Goal: Communication & Community: Answer question/provide support

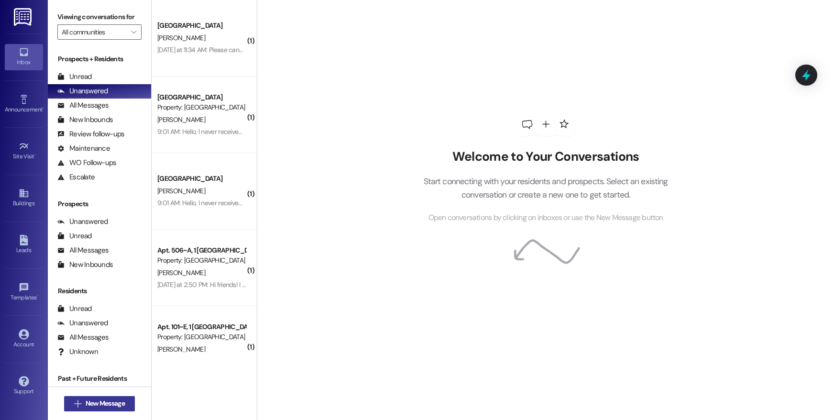
click at [92, 272] on span "New Message" at bounding box center [105, 403] width 39 height 10
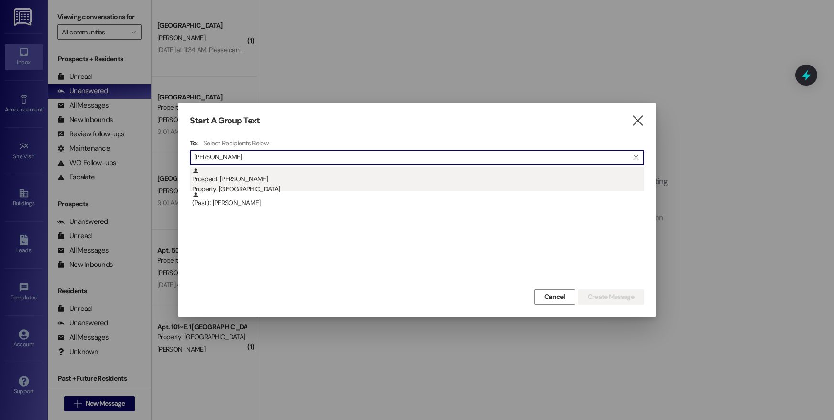
type input "[PERSON_NAME]"
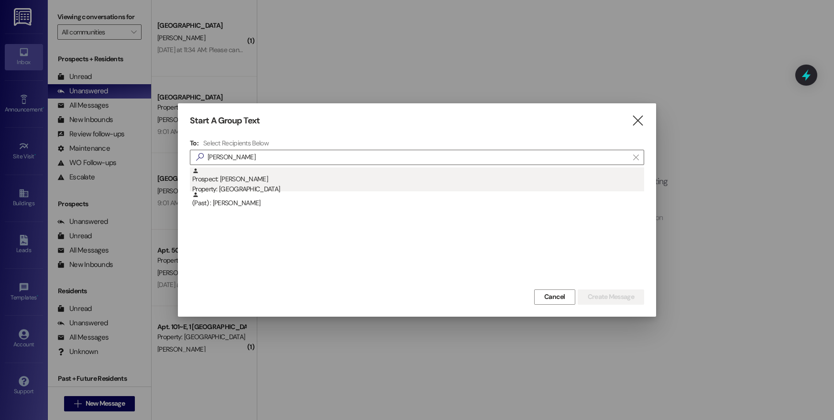
click at [261, 185] on div "Property: [GEOGRAPHIC_DATA]" at bounding box center [418, 189] width 452 height 10
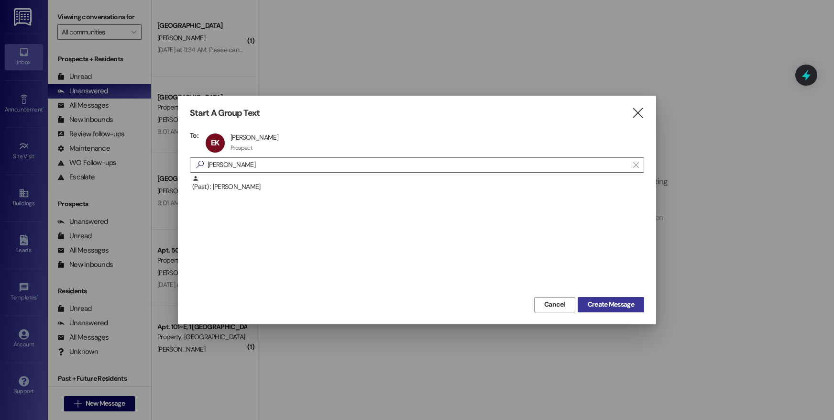
click at [593, 272] on span "Create Message" at bounding box center [611, 304] width 46 height 10
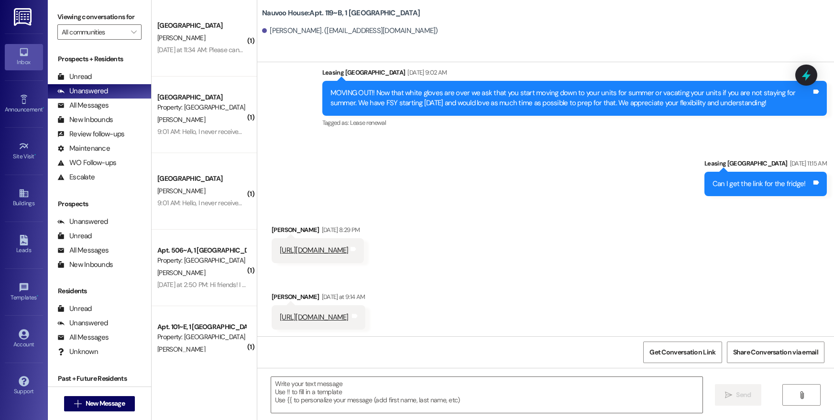
scroll to position [3668, 0]
click at [349, 251] on link "[URL][DOMAIN_NAME]" at bounding box center [314, 250] width 69 height 10
click at [343, 272] on link "[URL][DOMAIN_NAME]" at bounding box center [314, 317] width 69 height 10
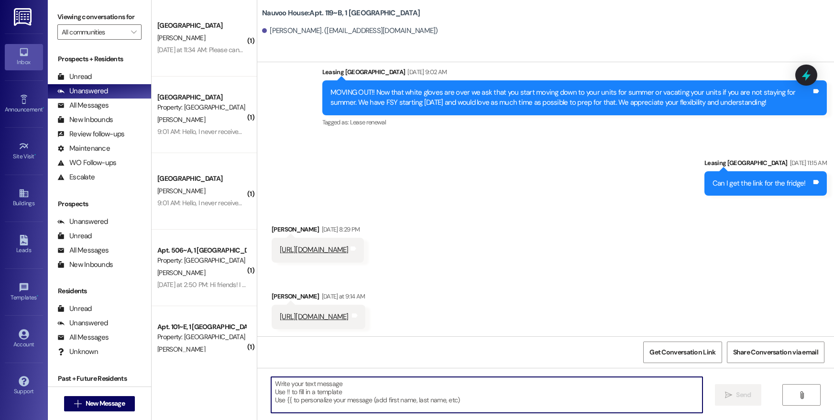
click at [384, 272] on textarea at bounding box center [486, 395] width 431 height 36
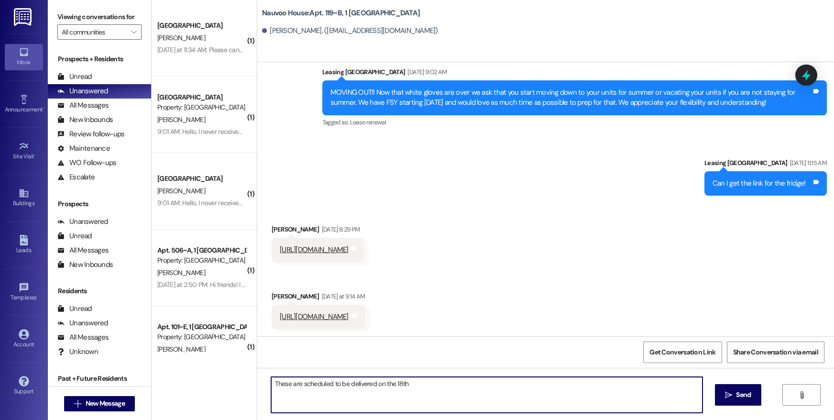
type textarea "These are scheduled to be delivered on the 18th!"
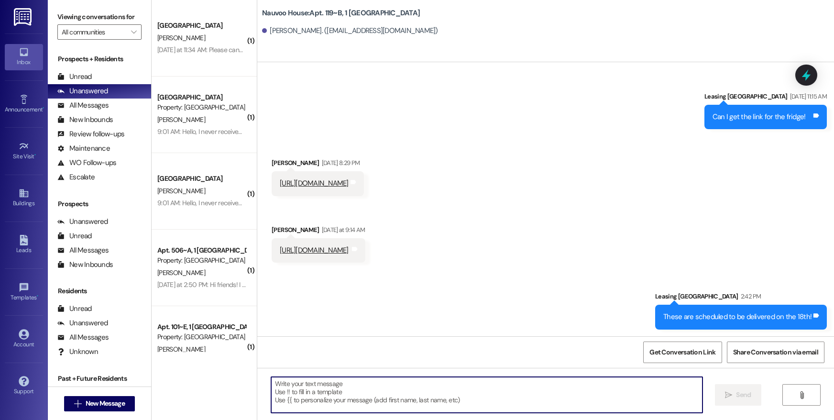
scroll to position [3735, 0]
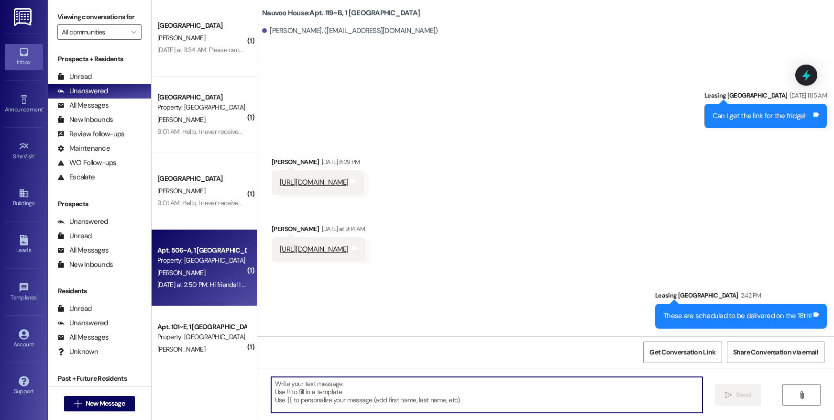
click at [167, 272] on span "[PERSON_NAME]" at bounding box center [181, 272] width 48 height 9
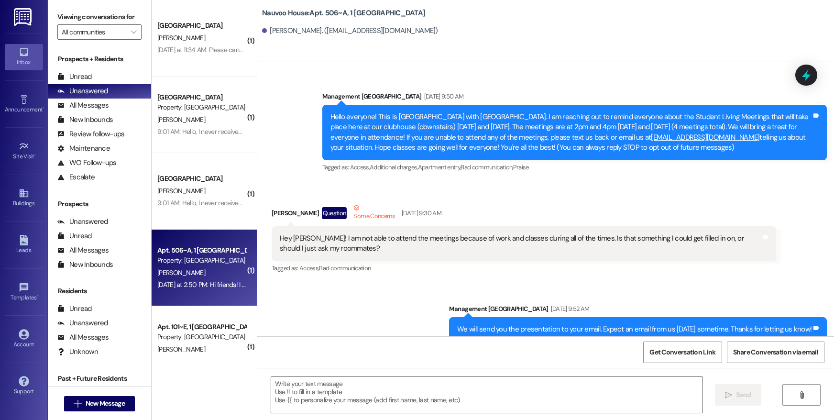
scroll to position [25698, 0]
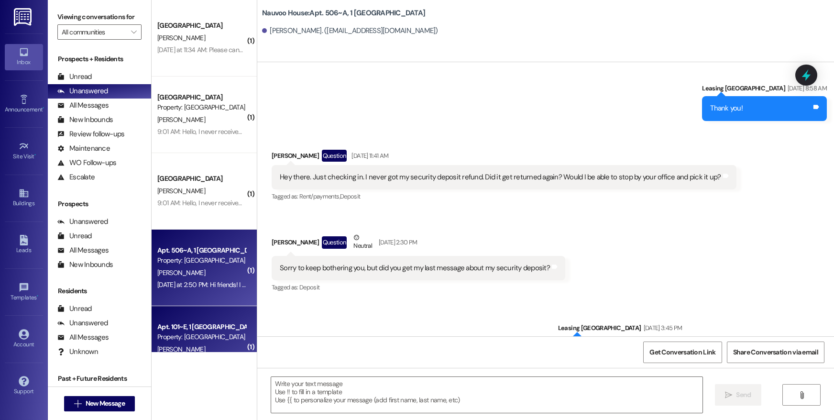
click at [181, 272] on div "Apt. 101~E, 1 [GEOGRAPHIC_DATA]" at bounding box center [201, 327] width 88 height 10
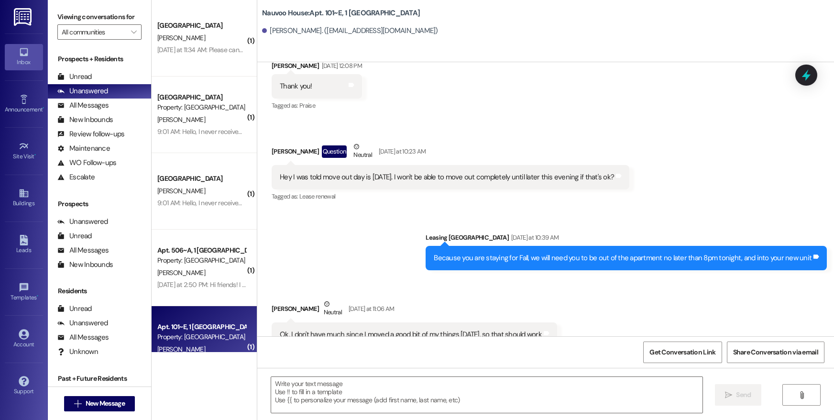
scroll to position [5257, 0]
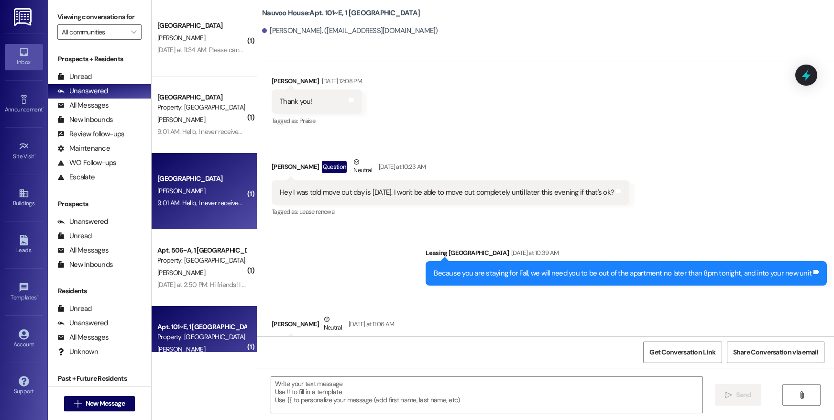
click at [189, 207] on div "9:01 AM: Hello, I never received my security deposit. Just making sure it is st…" at bounding box center [201, 203] width 90 height 12
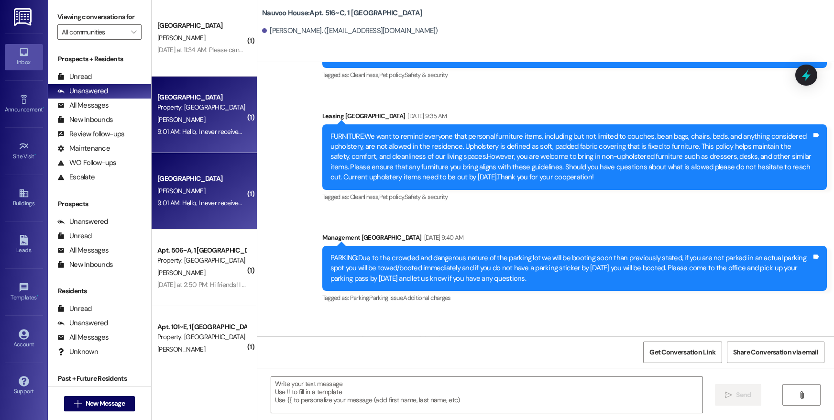
scroll to position [13869, 0]
